Goal: Task Accomplishment & Management: Use online tool/utility

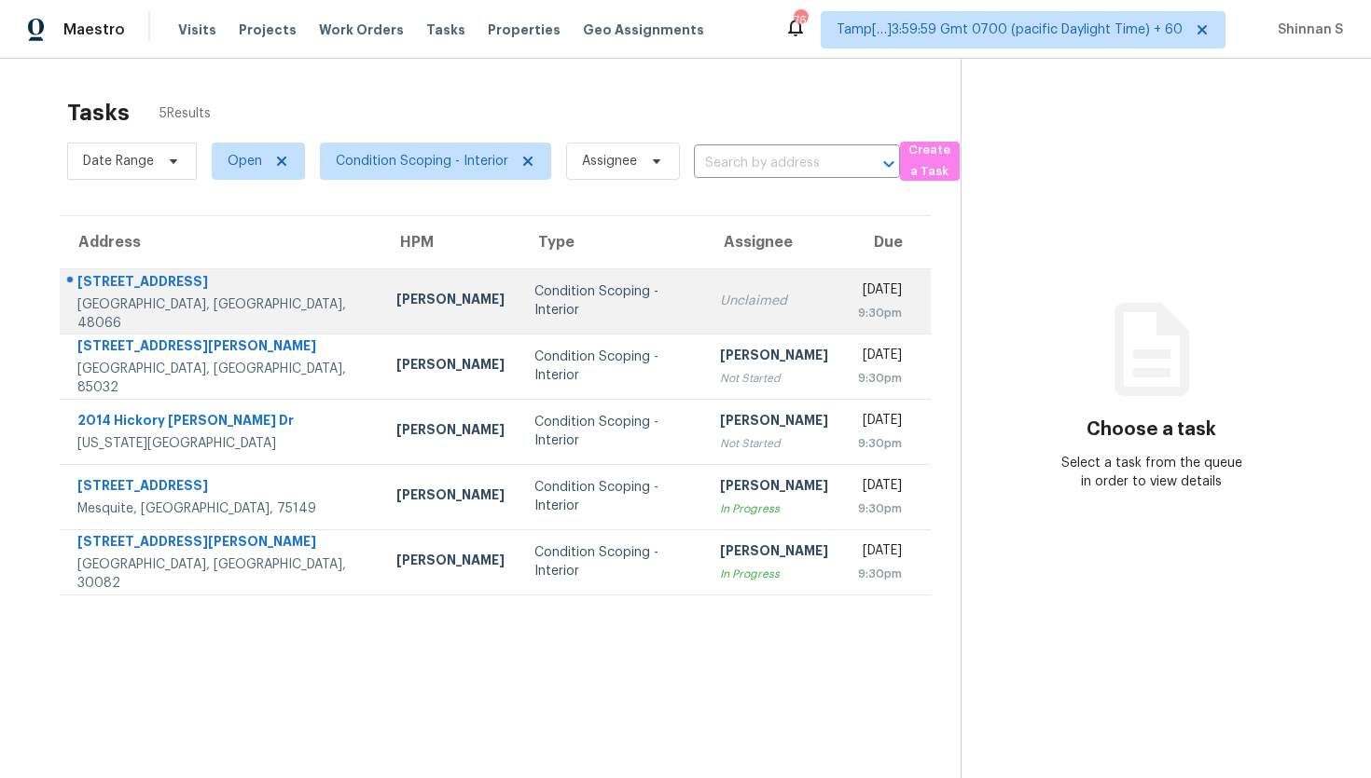
click at [93, 289] on div "[STREET_ADDRESS]" at bounding box center [221, 283] width 289 height 23
